Goal: Information Seeking & Learning: Learn about a topic

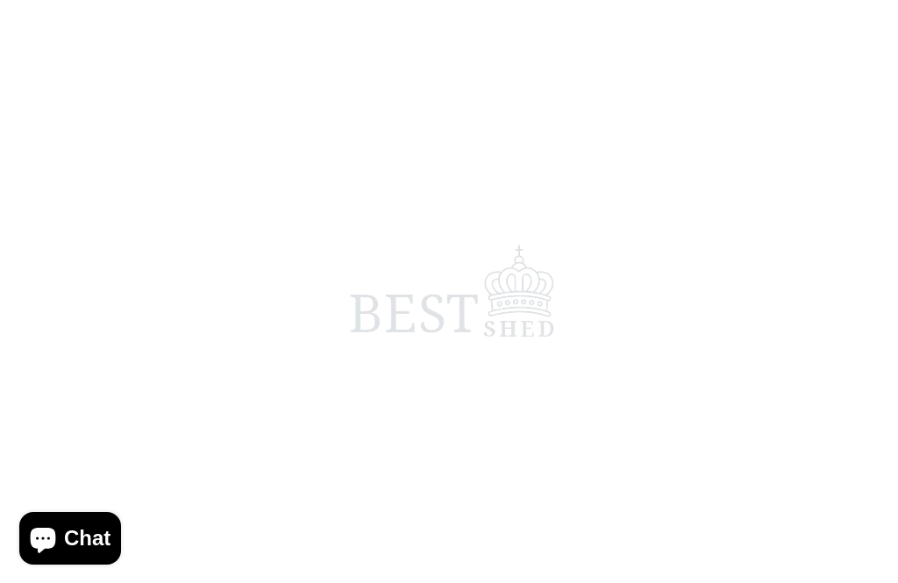
click at [285, 540] on span at bounding box center [449, 291] width 898 height 583
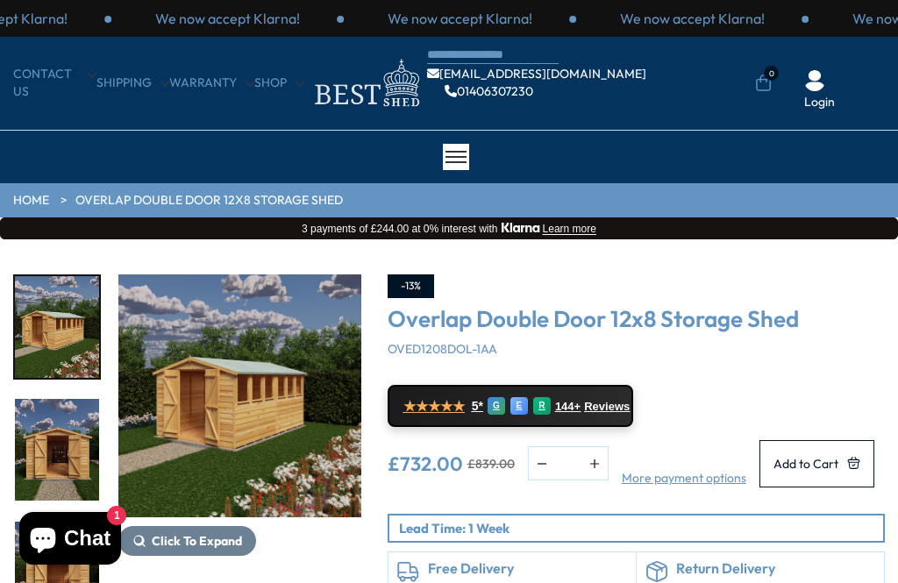
click at [217, 321] on img "1 / 23" at bounding box center [239, 395] width 243 height 243
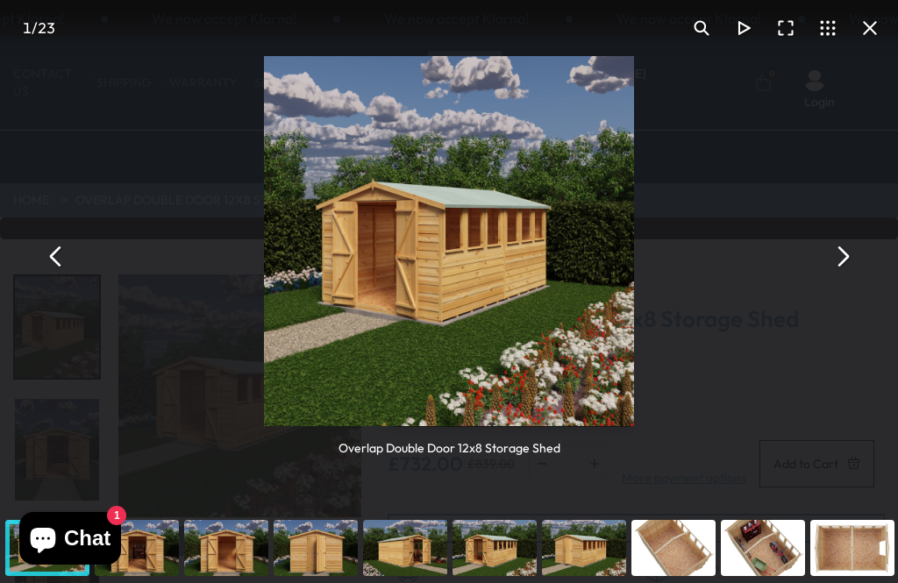
click at [832, 249] on button "You can close this modal content with the ESC key" at bounding box center [842, 257] width 42 height 42
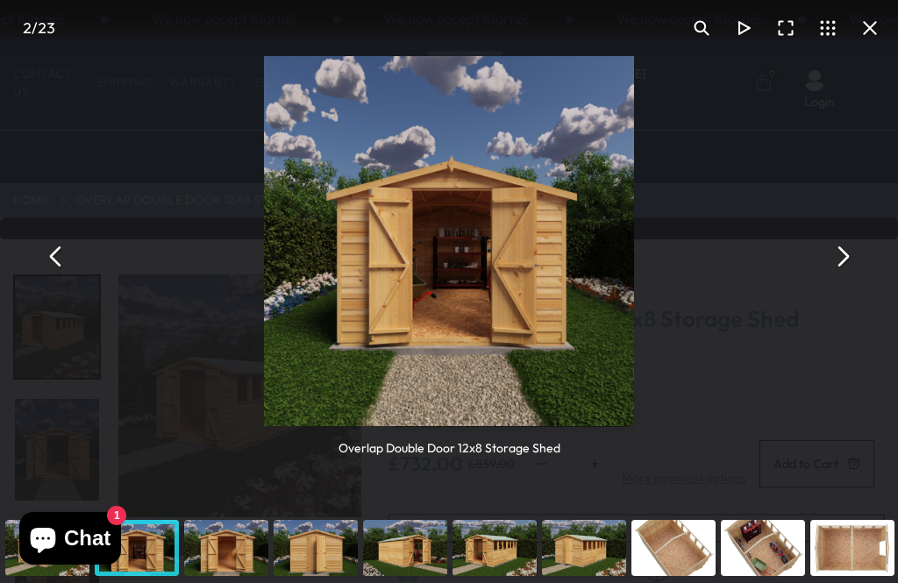
click at [837, 261] on button "You can close this modal content with the ESC key" at bounding box center [842, 257] width 42 height 42
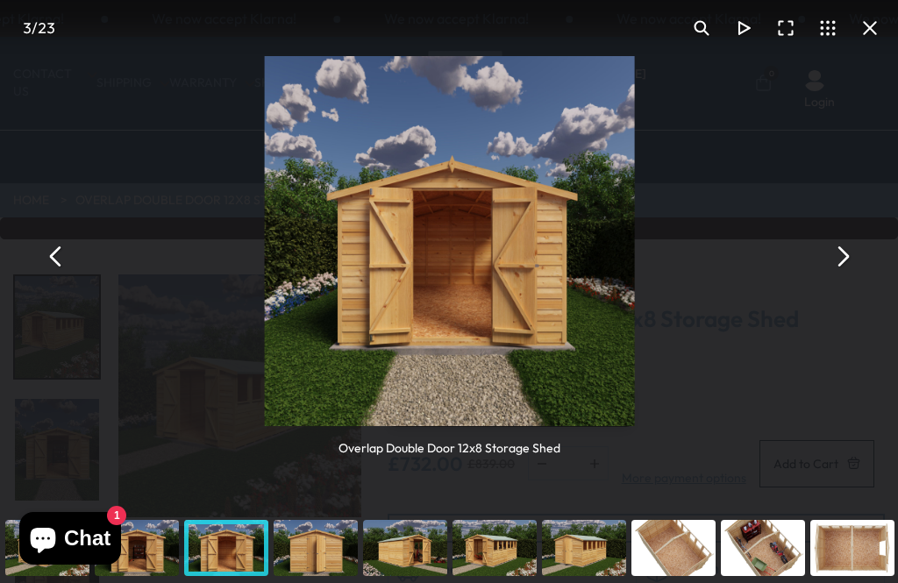
click at [848, 255] on button "You can close this modal content with the ESC key" at bounding box center [842, 257] width 42 height 42
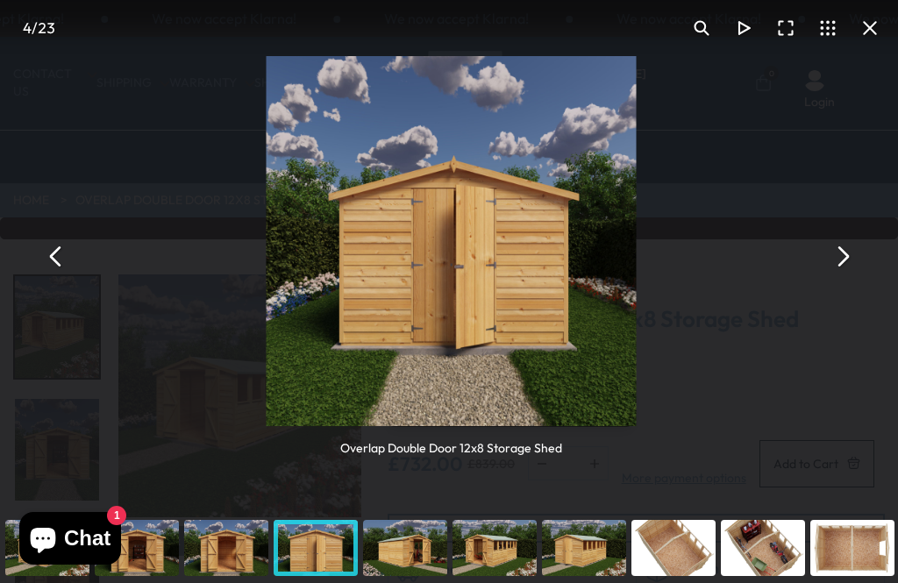
click at [830, 259] on button "You can close this modal content with the ESC key" at bounding box center [842, 257] width 42 height 42
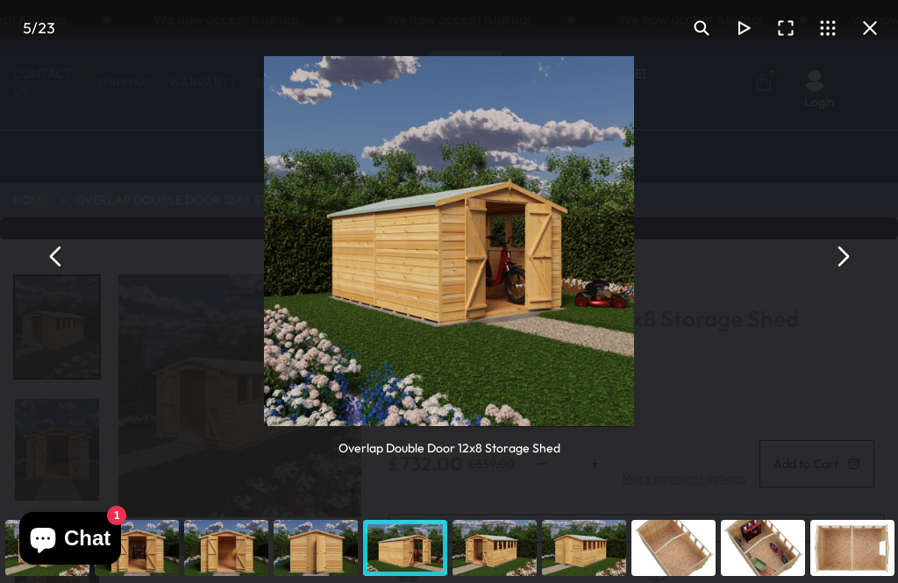
click at [814, 255] on div "Overlap Double Door 12x8 Storage Shed" at bounding box center [449, 256] width 898 height 513
